Goal: Task Accomplishment & Management: Manage account settings

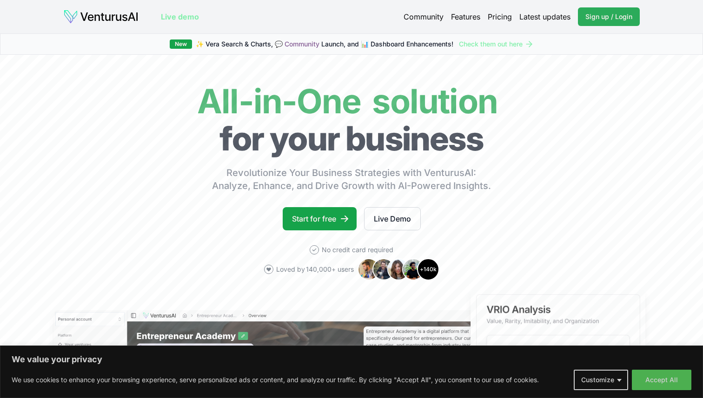
click at [598, 17] on span "Sign up / Login" at bounding box center [608, 16] width 47 height 9
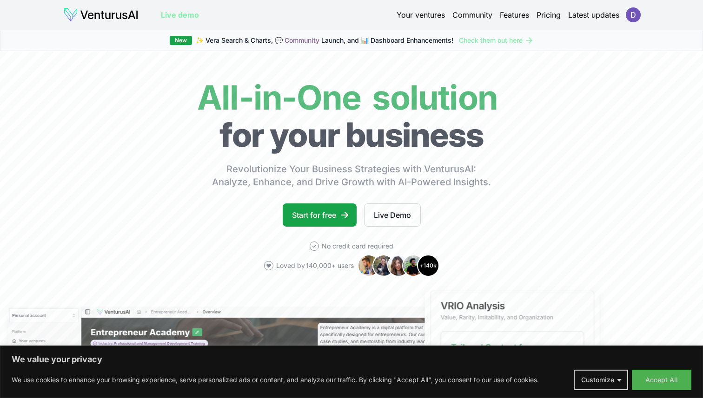
click at [640, 15] on html "We value your privacy We use cookies to enhance your browsing experience, serve…" at bounding box center [351, 199] width 703 height 398
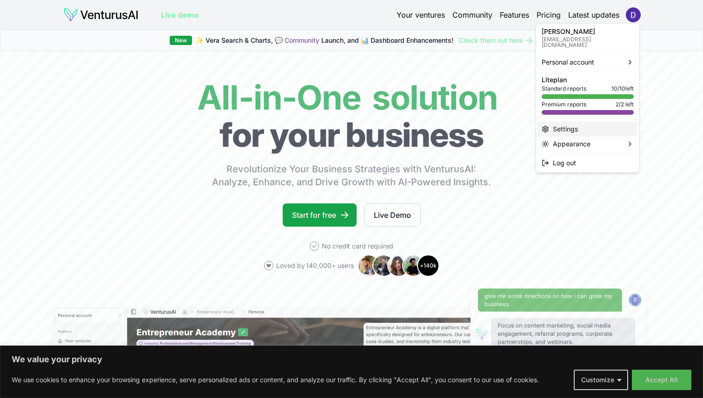
click at [571, 128] on div "Settings" at bounding box center [587, 129] width 99 height 15
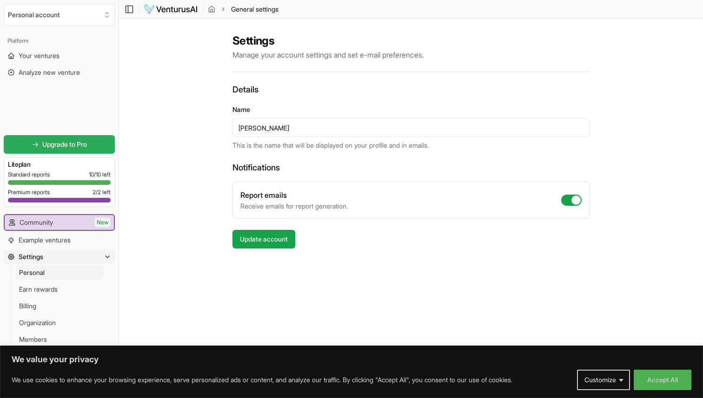
scroll to position [0, 0]
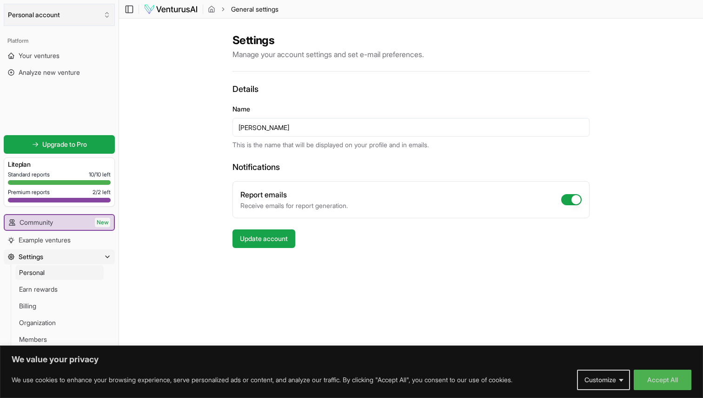
click at [52, 14] on button "Personal account" at bounding box center [59, 15] width 111 height 22
click at [43, 52] on div "[PERSON_NAME]" at bounding box center [59, 50] width 107 height 15
click at [53, 276] on link "Personal" at bounding box center [59, 272] width 88 height 15
click at [64, 302] on link "Billing" at bounding box center [59, 306] width 88 height 15
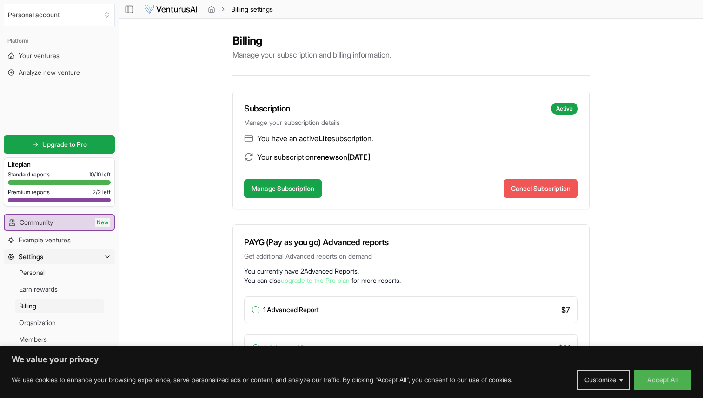
click at [534, 194] on button "Cancel Subscription" at bounding box center [540, 188] width 74 height 19
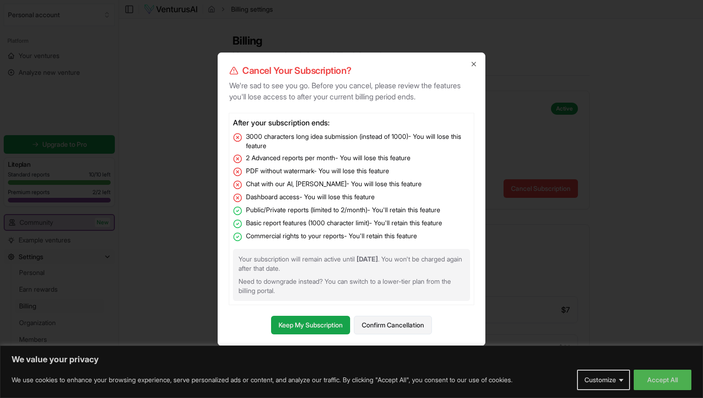
click at [400, 320] on button "Confirm Cancellation" at bounding box center [393, 325] width 78 height 19
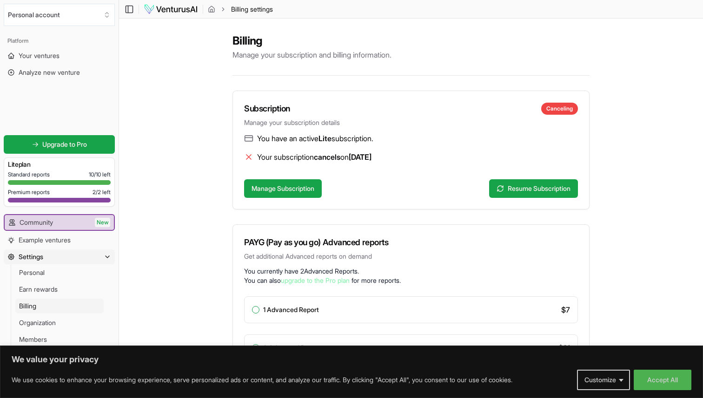
click at [188, 10] on img at bounding box center [171, 9] width 54 height 11
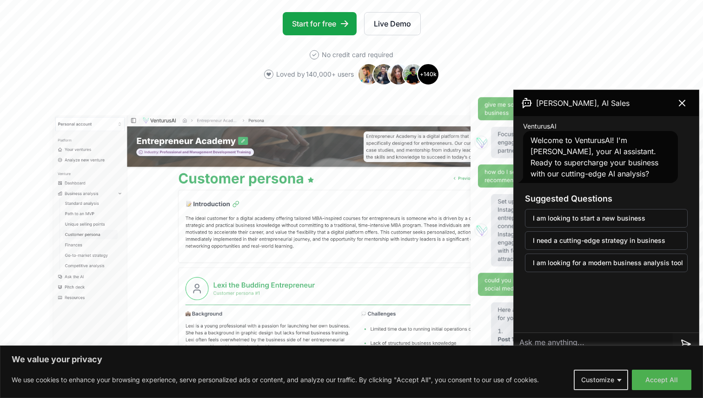
scroll to position [192, 0]
click at [681, 100] on icon at bounding box center [681, 103] width 11 height 11
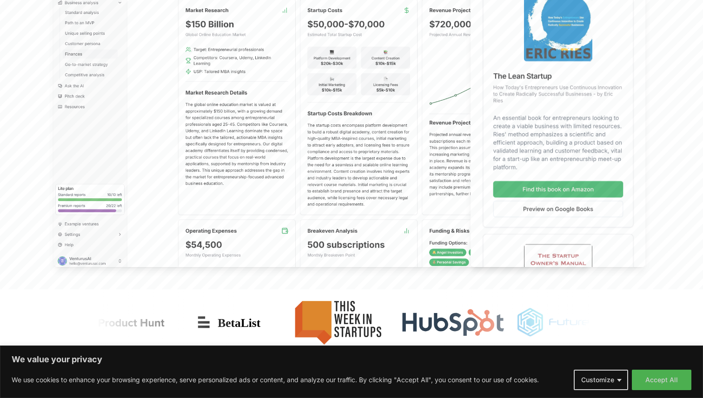
scroll to position [708, 0]
